Goal: Information Seeking & Learning: Learn about a topic

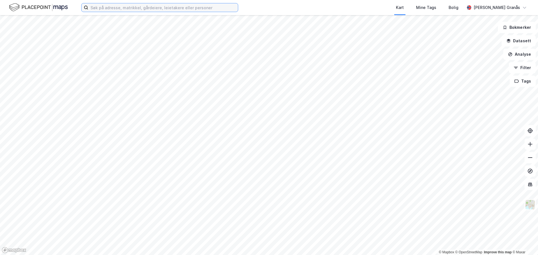
click at [169, 10] on input at bounding box center [163, 7] width 150 height 8
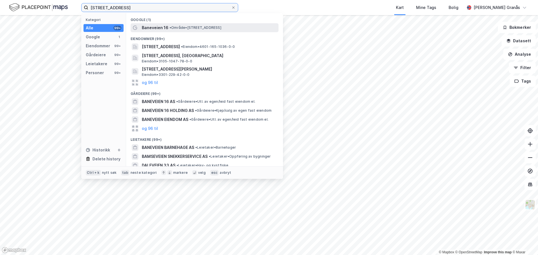
type input "[STREET_ADDRESS]"
click at [163, 26] on span "Baneveien 16" at bounding box center [155, 27] width 27 height 7
click at [147, 4] on input "[STREET_ADDRESS]" at bounding box center [159, 7] width 143 height 8
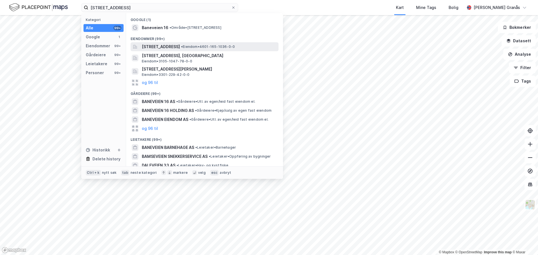
click at [155, 46] on span "[STREET_ADDRESS]" at bounding box center [161, 46] width 38 height 7
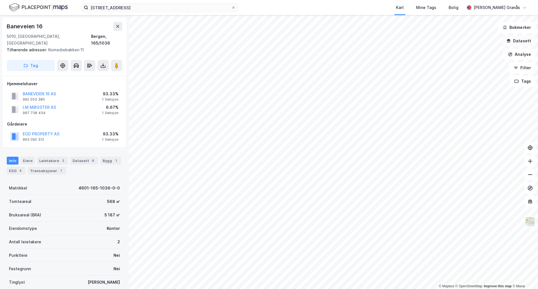
click at [529, 41] on button "Datasett" at bounding box center [519, 40] width 34 height 11
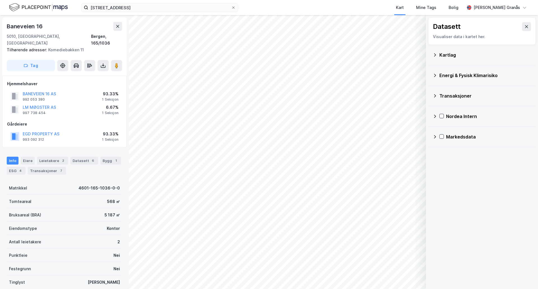
click at [448, 57] on div "Kartlag" at bounding box center [485, 55] width 92 height 7
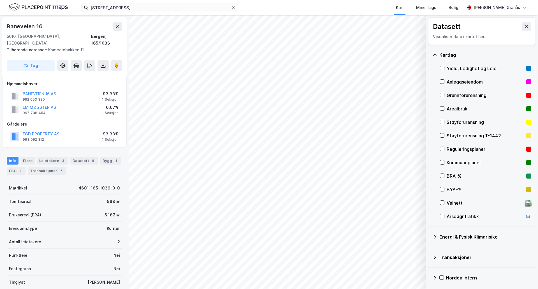
click at [455, 68] on div "Yield, Ledighet og Leie" at bounding box center [485, 68] width 77 height 7
click at [524, 28] on icon at bounding box center [526, 26] width 4 height 4
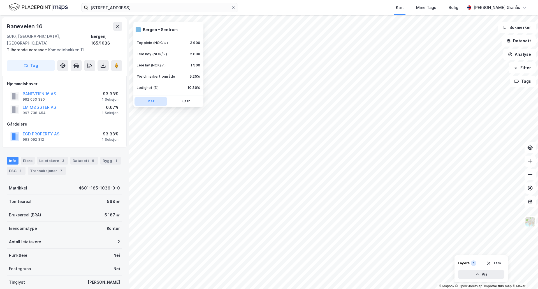
click at [147, 101] on button "Mer" at bounding box center [151, 101] width 33 height 9
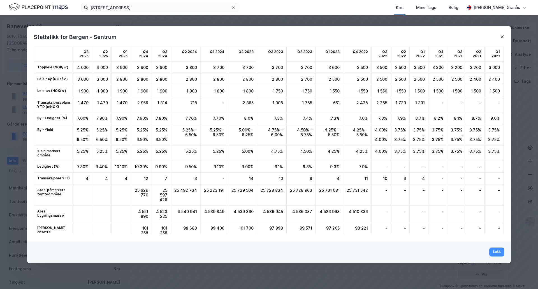
click at [502, 38] on icon at bounding box center [502, 36] width 4 height 4
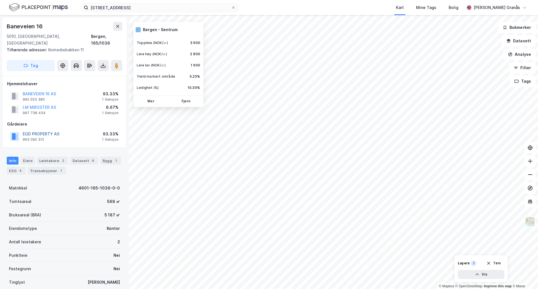
click at [0, 0] on button "EGD PROPERTY AS" at bounding box center [0, 0] width 0 height 0
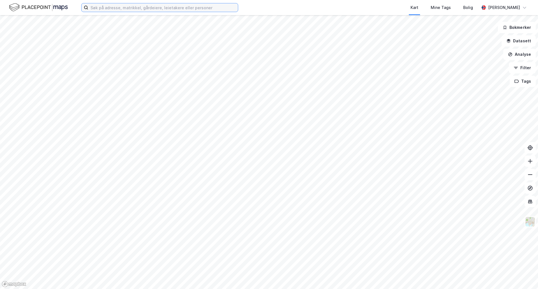
click at [140, 6] on input at bounding box center [163, 7] width 150 height 8
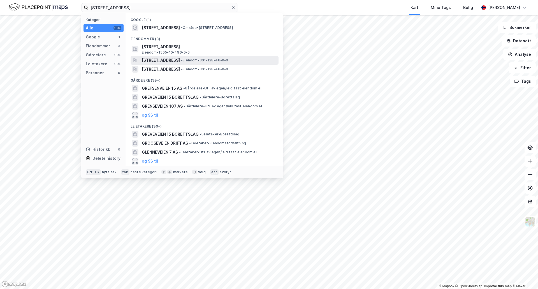
click at [180, 61] on span "Grenseveien 15A, 0571, OSLO, OSLO" at bounding box center [161, 60] width 38 height 7
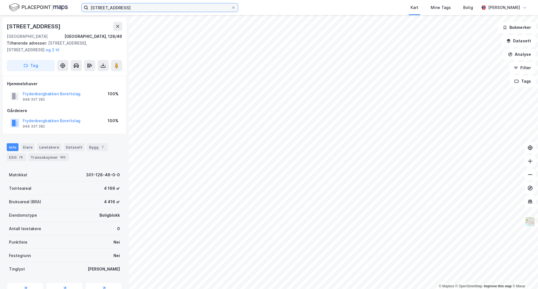
click at [115, 7] on input "grenseveien 15" at bounding box center [159, 7] width 143 height 8
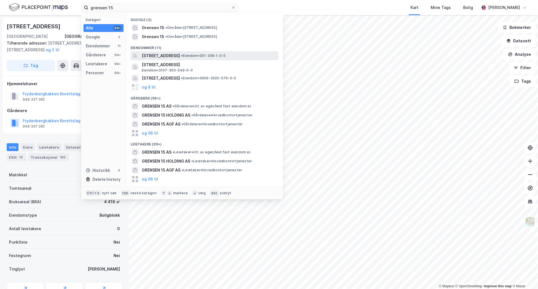
click at [172, 53] on span "Grensen 15, 0159, OSLO, OSLO" at bounding box center [161, 55] width 38 height 7
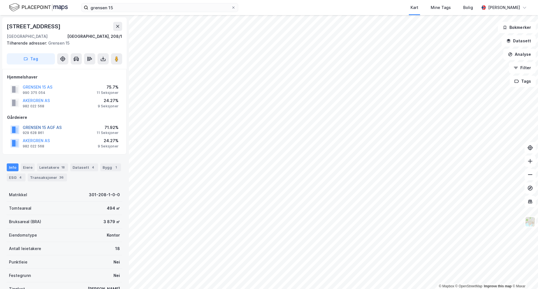
click at [0, 0] on button "GRENSEN 15 AGF AS" at bounding box center [0, 0] width 0 height 0
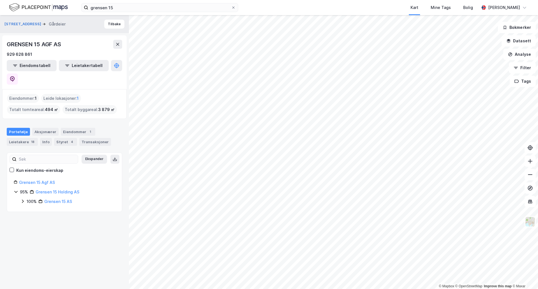
drag, startPoint x: 155, startPoint y: 15, endPoint x: 148, endPoint y: 11, distance: 8.2
click at [149, 12] on div "grensen 15 Kart Mine Tags Bolig Fredrik Bjørklund Granås" at bounding box center [269, 7] width 538 height 15
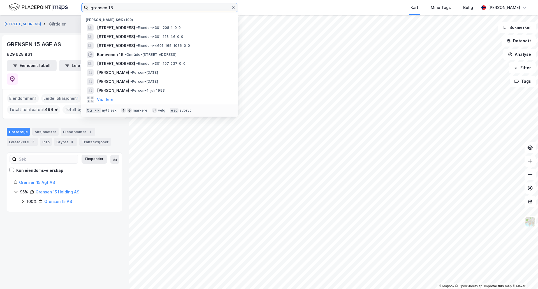
drag, startPoint x: 142, startPoint y: 8, endPoint x: 53, endPoint y: 9, distance: 89.4
click at [53, 9] on div "grensen 15 Nylige søk (100) Grensen 15, 0159, OSLO, OSLO • Eiendom • 301-208-1-…" at bounding box center [269, 7] width 538 height 15
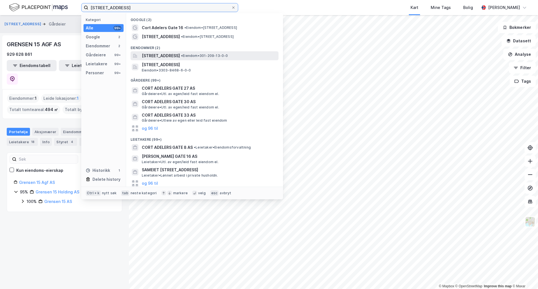
type input "cort adelers gate 16"
click at [180, 54] on span "Cort Adelers gate 16, 0254, OSLO, OSLO" at bounding box center [161, 55] width 38 height 7
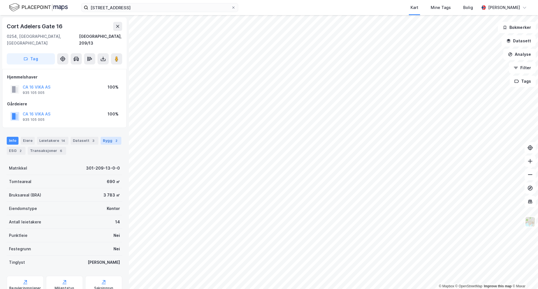
click at [102, 137] on div "Bygg 2" at bounding box center [111, 141] width 21 height 8
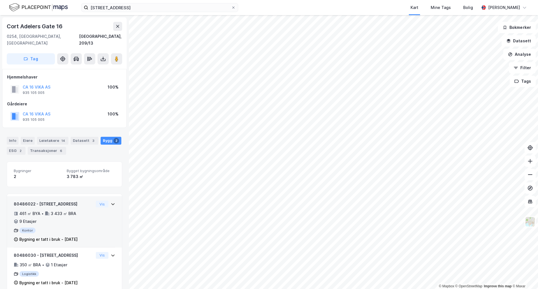
scroll to position [4, 0]
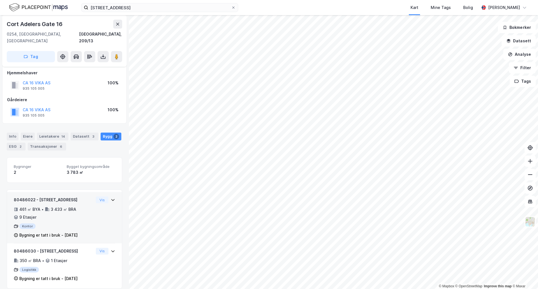
click at [85, 223] on div "Kontor" at bounding box center [54, 226] width 80 height 6
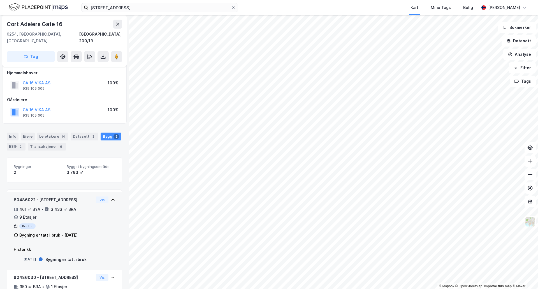
scroll to position [30, 0]
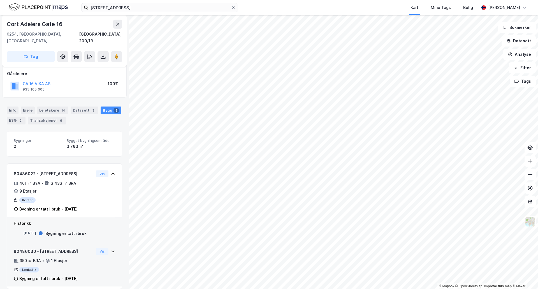
click at [71, 267] on div "Logistikk" at bounding box center [54, 270] width 80 height 6
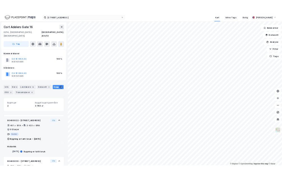
scroll to position [0, 0]
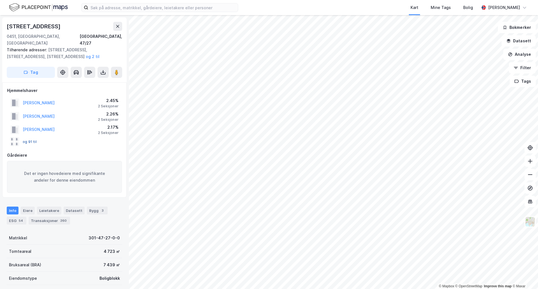
click at [0, 0] on button "og 91 til" at bounding box center [0, 0] width 0 height 0
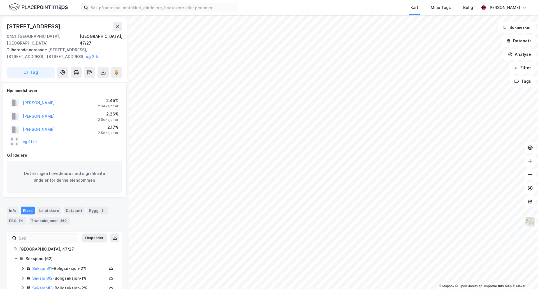
scroll to position [84, 0]
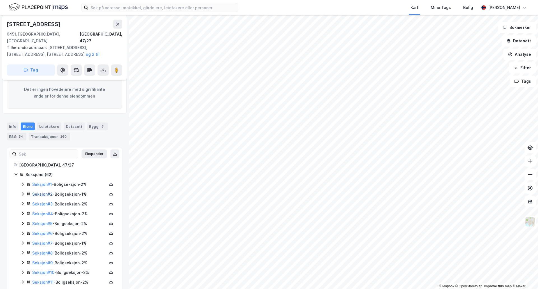
click at [43, 192] on link "Seksjon # 2" at bounding box center [42, 194] width 20 height 5
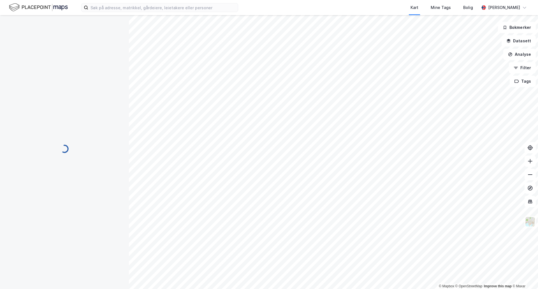
scroll to position [6, 0]
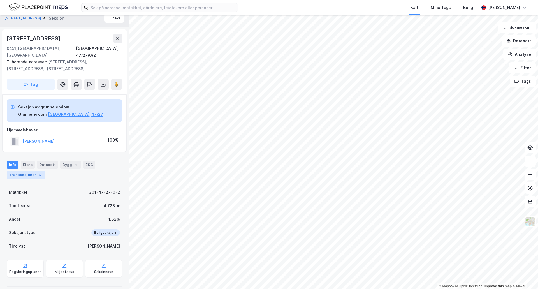
click at [32, 171] on div "Transaksjoner 5" at bounding box center [26, 175] width 38 height 8
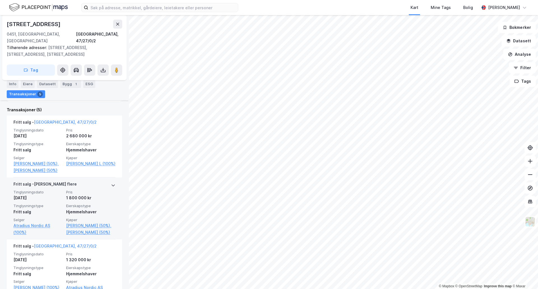
scroll to position [202, 0]
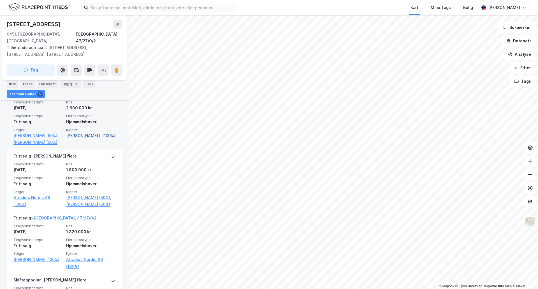
click at [86, 132] on link "Stensrud Lisbeth L (100%)" at bounding box center [90, 135] width 49 height 7
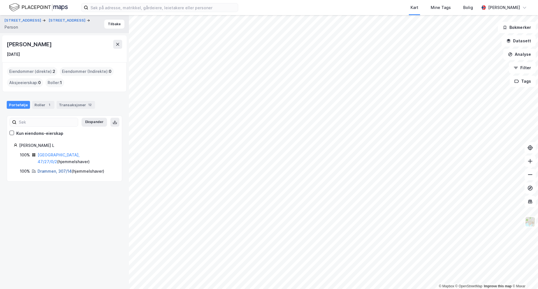
click at [52, 169] on link "Drammen, 307/14" at bounding box center [55, 171] width 34 height 5
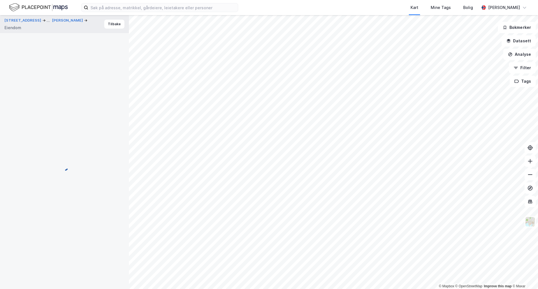
scroll to position [5, 0]
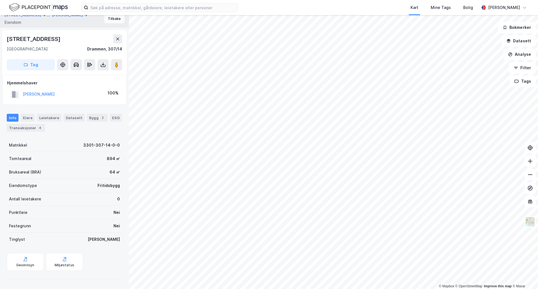
click at [114, 19] on button "Tilbake" at bounding box center [114, 18] width 20 height 9
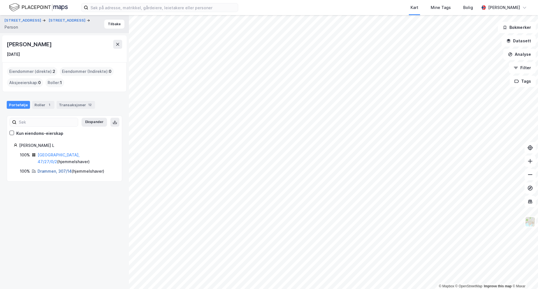
click at [50, 169] on link "Drammen, 307/14" at bounding box center [55, 171] width 34 height 5
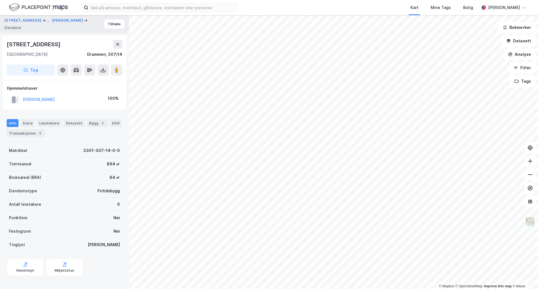
scroll to position [5, 0]
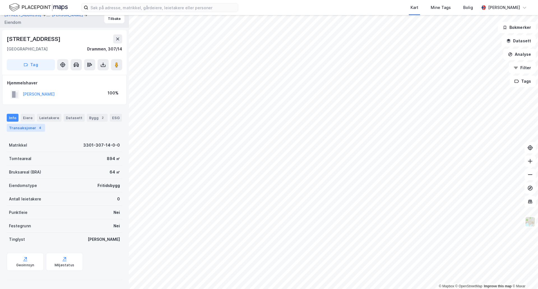
click at [29, 128] on div "Transaksjoner 4" at bounding box center [26, 128] width 38 height 8
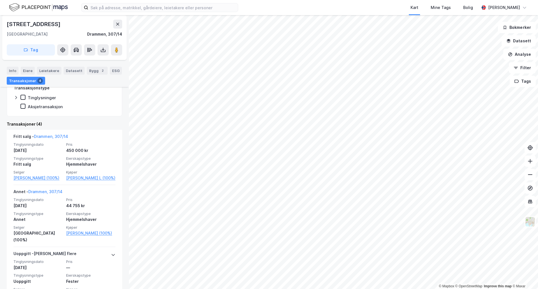
scroll to position [214, 0]
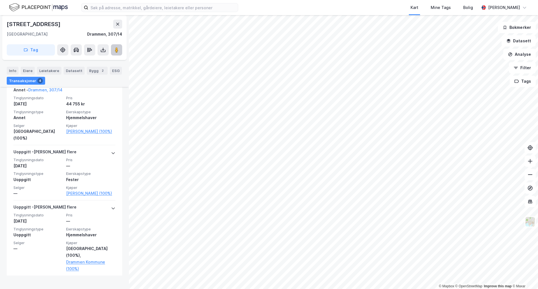
click at [120, 52] on button at bounding box center [116, 49] width 11 height 11
